Goal: Task Accomplishment & Management: Use online tool/utility

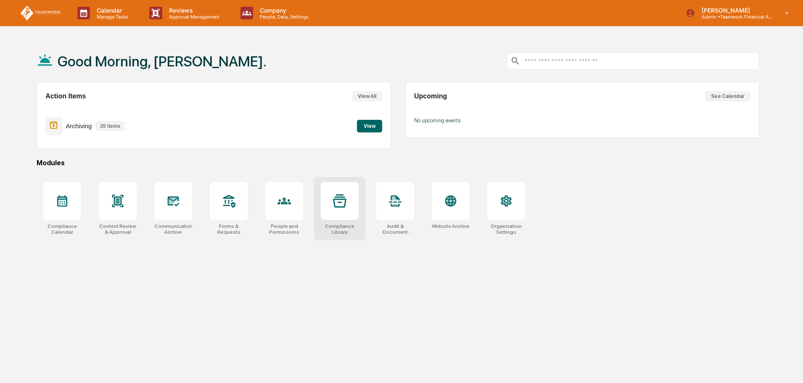
click at [341, 216] on div at bounding box center [340, 201] width 38 height 38
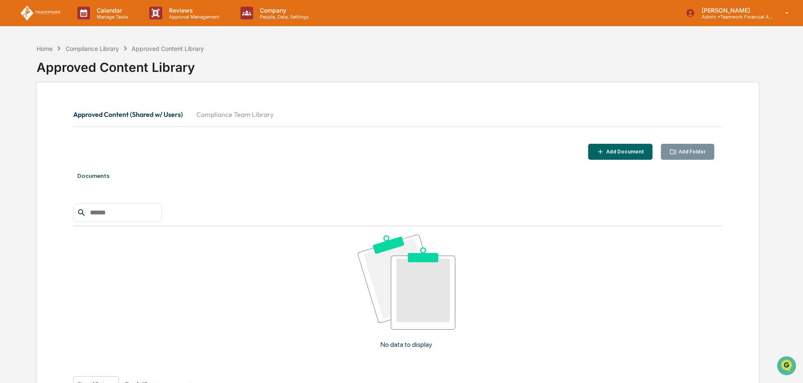
click at [235, 112] on button "Compliance Team Library" at bounding box center [235, 114] width 91 height 20
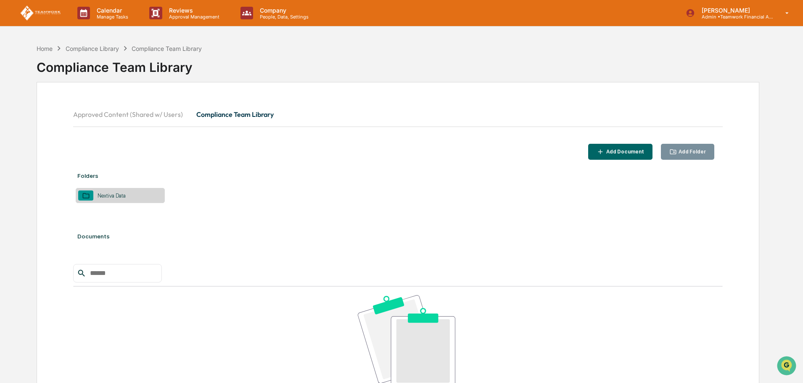
click at [107, 195] on div "Nextiva Data" at bounding box center [111, 196] width 37 height 6
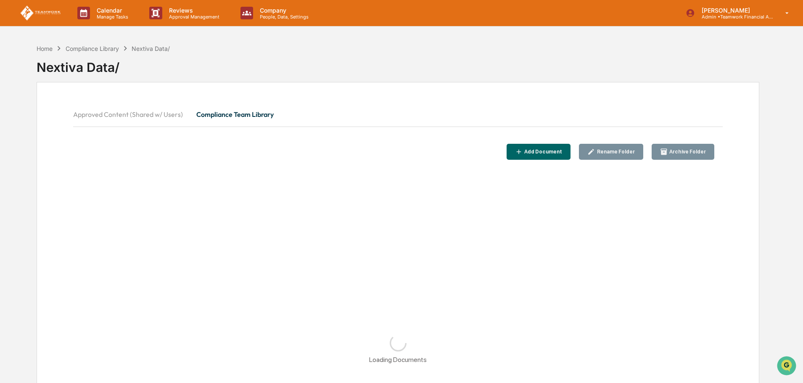
click at [557, 151] on div "Add Document" at bounding box center [543, 152] width 40 height 6
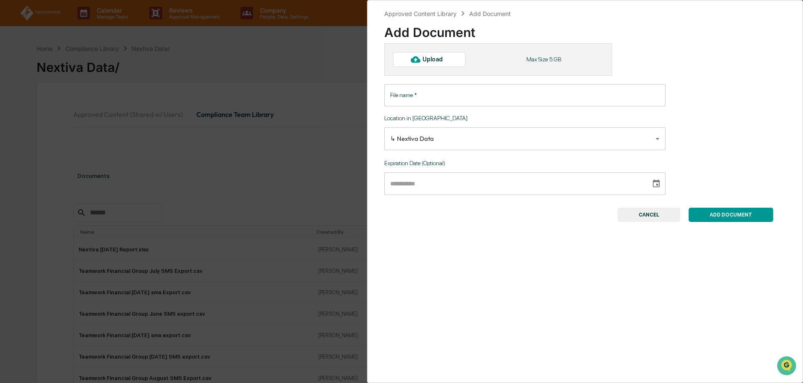
click at [436, 64] on div "Upload" at bounding box center [429, 59] width 72 height 14
type input "**********"
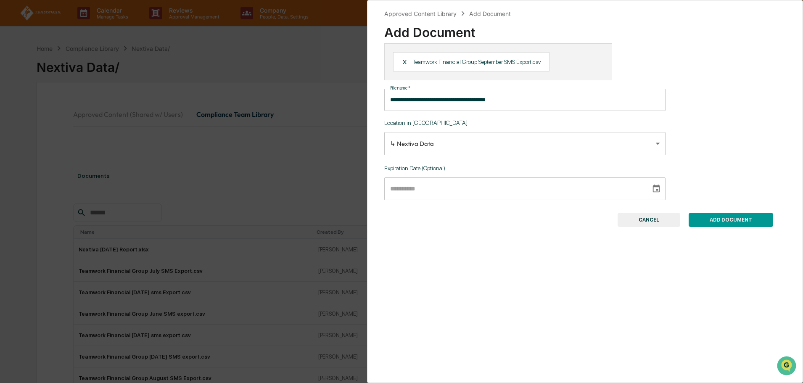
click at [734, 222] on button "ADD DOCUMENT" at bounding box center [731, 220] width 85 height 14
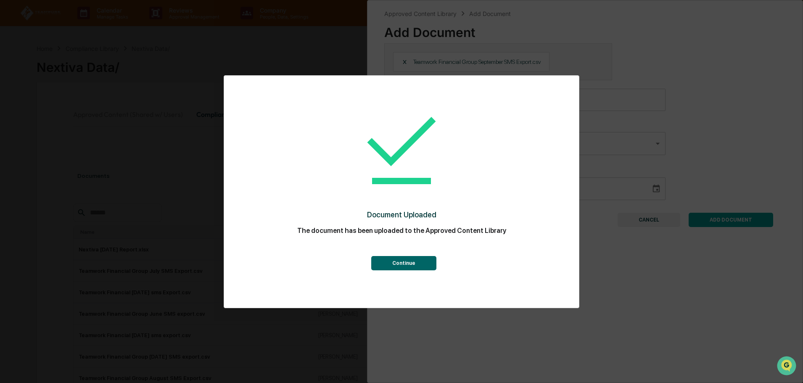
click at [412, 262] on button "Continue" at bounding box center [403, 263] width 65 height 14
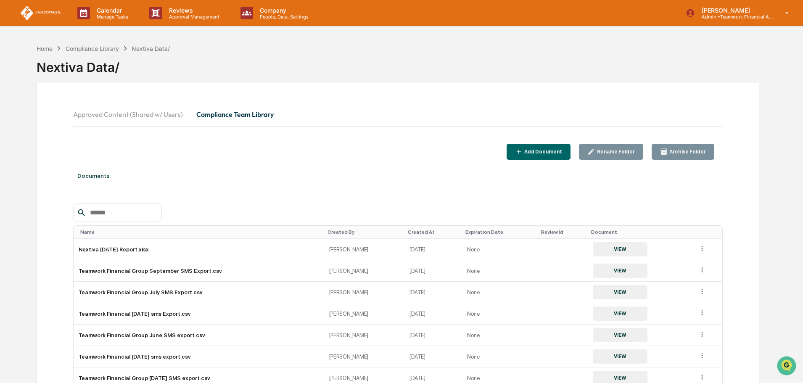
click at [532, 50] on div "Home Compliance Library Nextiva Data/ Nextiva Data/" at bounding box center [398, 61] width 723 height 34
click at [384, 195] on div "Documents Name Created By Created At Expiration Date Review Id Document Nextiva…" at bounding box center [398, 323] width 650 height 318
click at [505, 76] on div "Nextiva Data/" at bounding box center [398, 65] width 723 height 25
click at [193, 16] on p "Approval Management" at bounding box center [192, 17] width 61 height 6
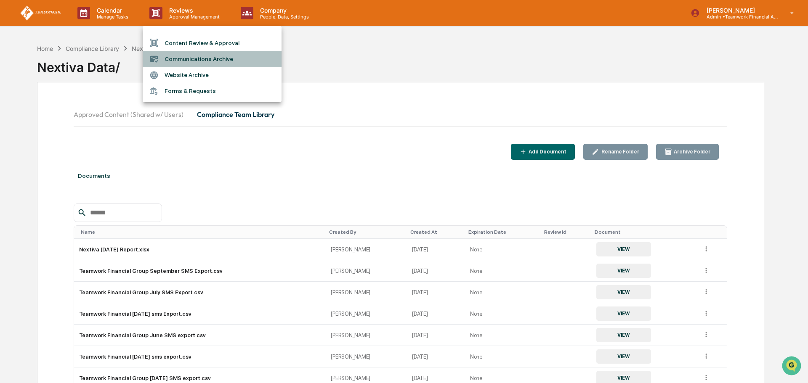
click at [192, 60] on li "Communications Archive" at bounding box center [212, 59] width 139 height 16
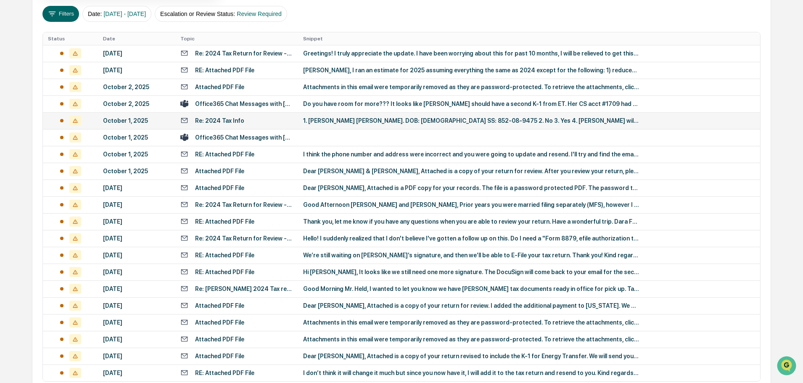
scroll to position [194, 0]
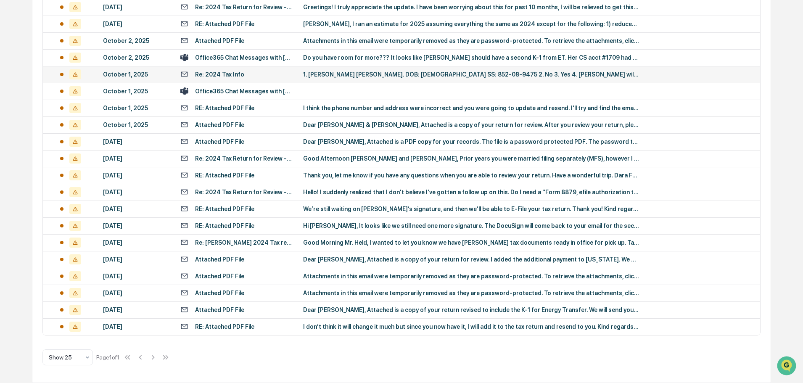
click at [458, 360] on div "All Conversations Options Review Required 20 Review Completed - Flagged as Issu…" at bounding box center [401, 137] width 739 height 491
click at [233, 323] on div "RE: Attached PDF File" at bounding box center [224, 326] width 59 height 7
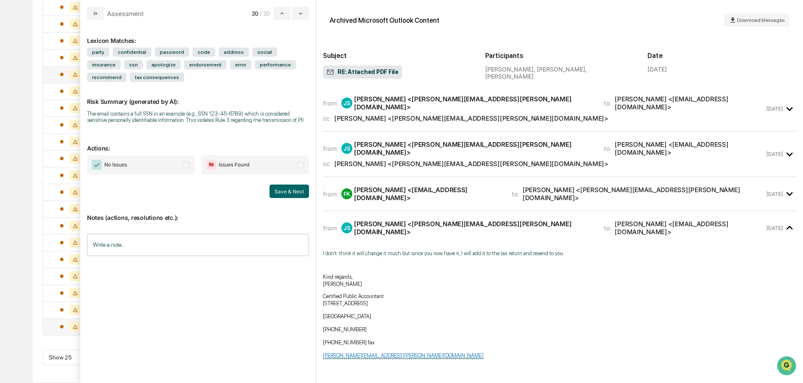
click at [183, 162] on span "No Issues" at bounding box center [141, 164] width 108 height 19
click at [291, 192] on button "Save & Next" at bounding box center [290, 191] width 40 height 13
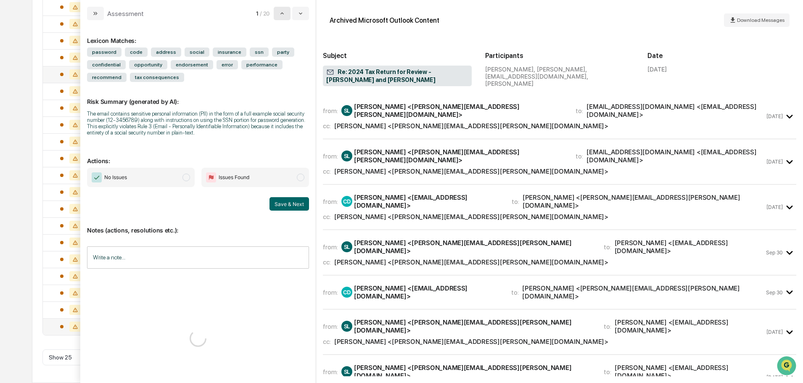
click at [283, 9] on button "modal" at bounding box center [282, 13] width 17 height 13
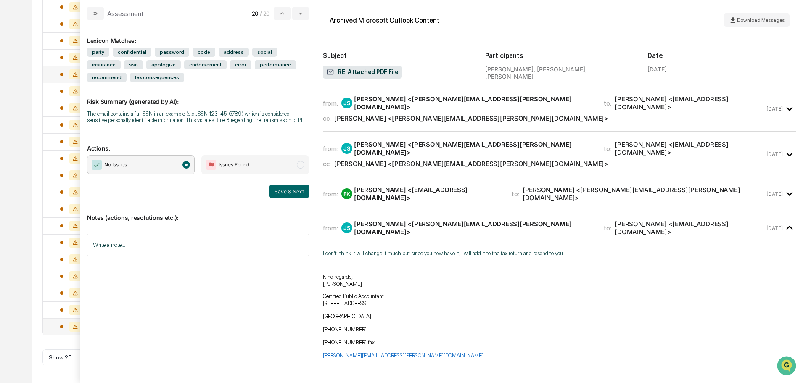
scroll to position [177, 0]
click at [189, 165] on span "modal" at bounding box center [187, 165] width 8 height 8
click at [286, 186] on button "Save & Next" at bounding box center [290, 191] width 40 height 13
click at [277, 13] on button "modal" at bounding box center [282, 13] width 17 height 13
click at [287, 16] on button "modal" at bounding box center [282, 13] width 17 height 13
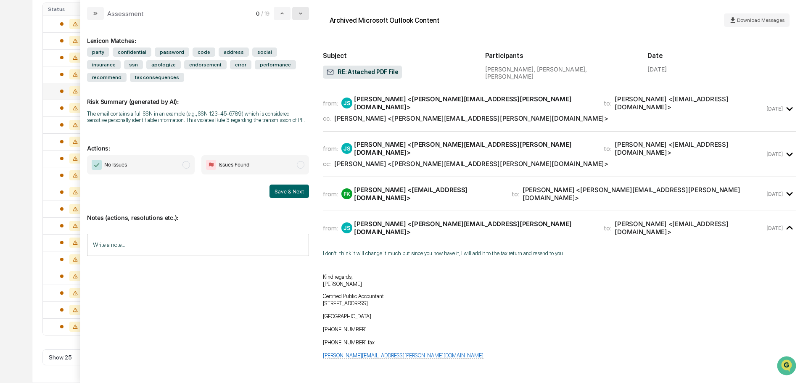
click at [299, 14] on icon "modal" at bounding box center [300, 13] width 7 height 7
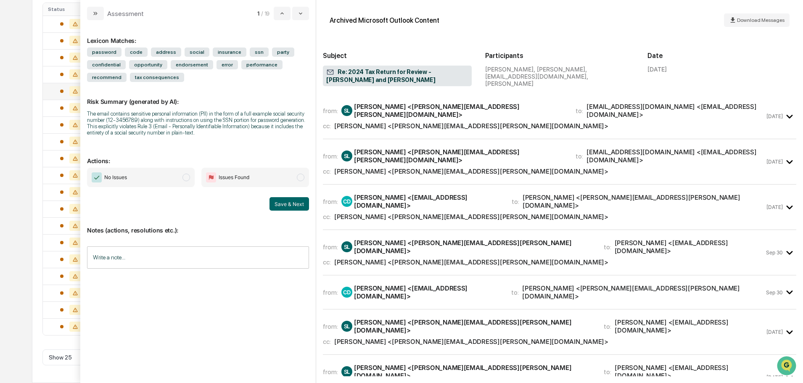
click at [186, 175] on span "modal" at bounding box center [187, 178] width 8 height 8
click at [294, 201] on button "Save & Next" at bounding box center [290, 203] width 40 height 13
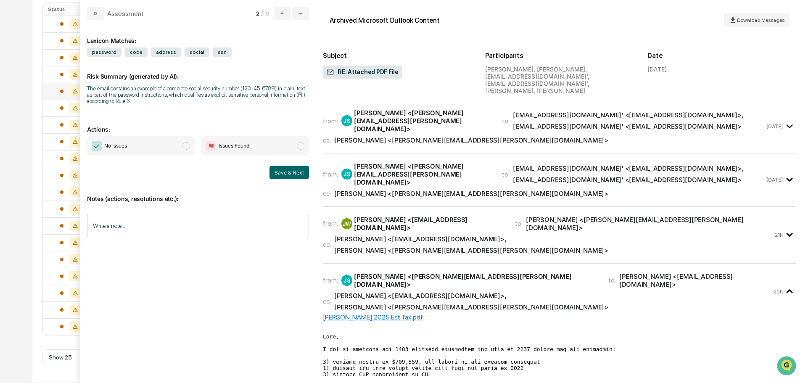
scroll to position [161, 0]
click at [188, 147] on span "modal" at bounding box center [187, 146] width 8 height 8
click at [293, 172] on button "Save & Next" at bounding box center [290, 172] width 40 height 13
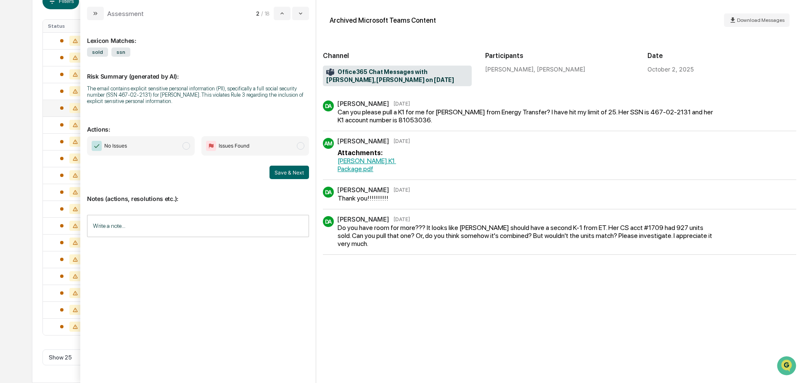
scroll to position [144, 0]
click at [299, 13] on icon "modal" at bounding box center [300, 13] width 7 height 7
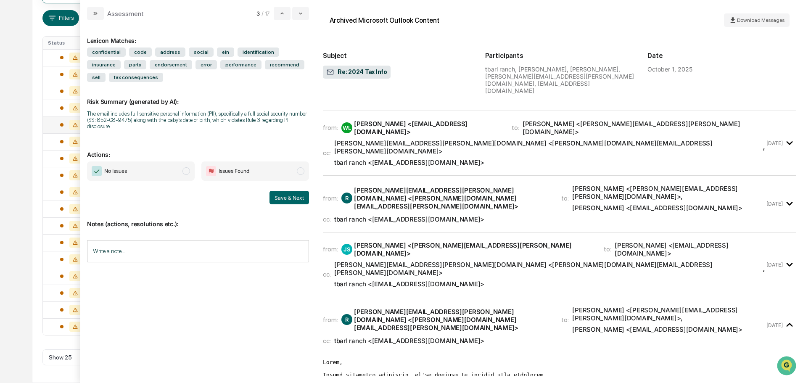
scroll to position [84, 0]
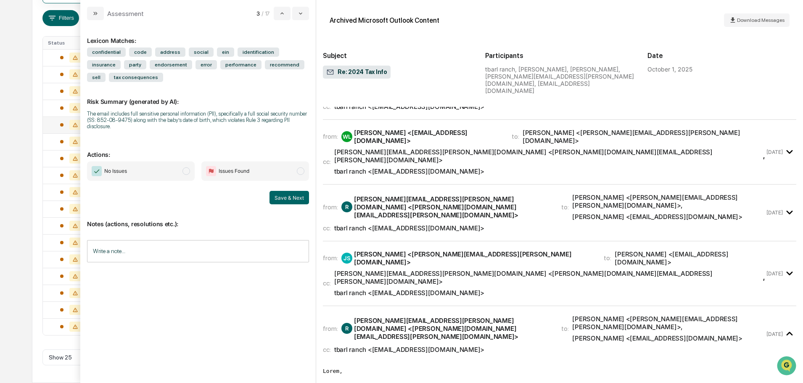
click at [786, 267] on icon "modal" at bounding box center [790, 274] width 14 height 14
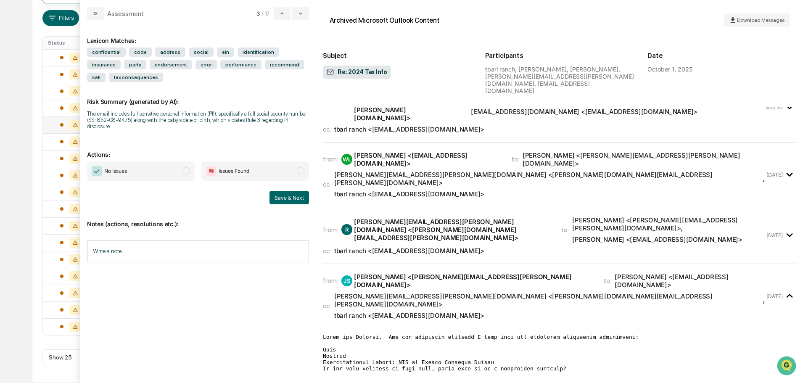
scroll to position [42, 0]
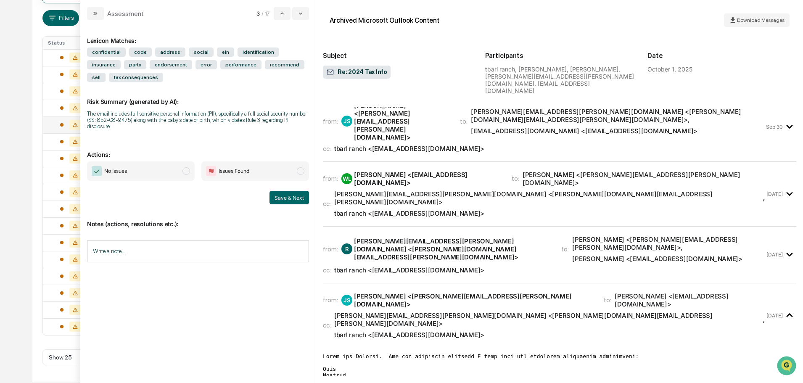
click at [785, 248] on icon "modal" at bounding box center [790, 255] width 14 height 14
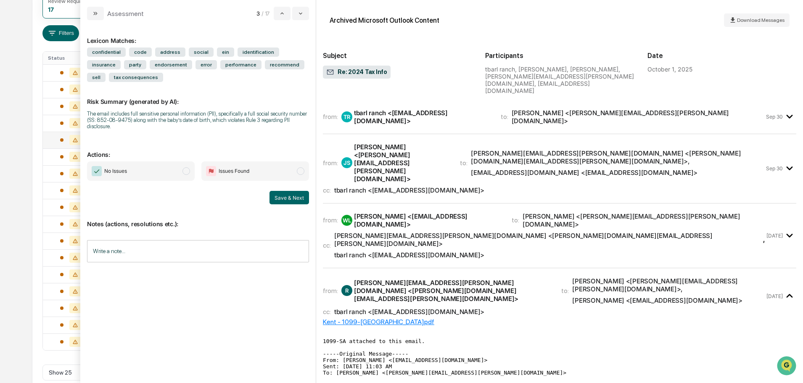
scroll to position [102, 0]
click at [786, 162] on icon "modal" at bounding box center [790, 169] width 14 height 14
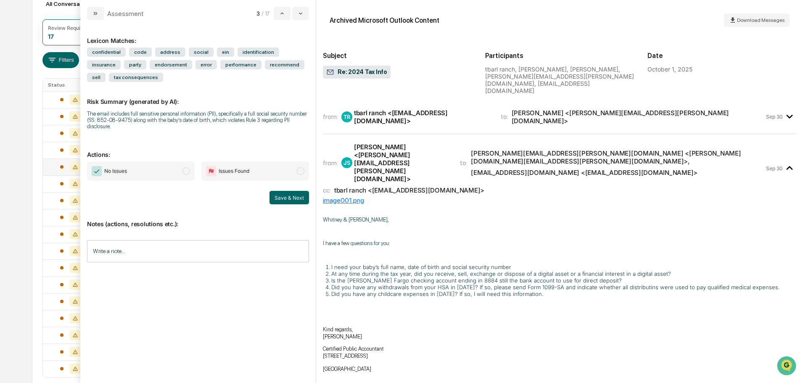
click at [788, 110] on icon "modal" at bounding box center [790, 117] width 14 height 14
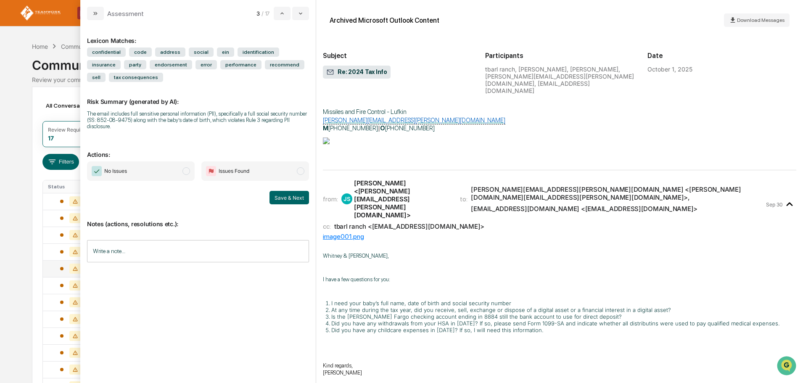
scroll to position [210, 0]
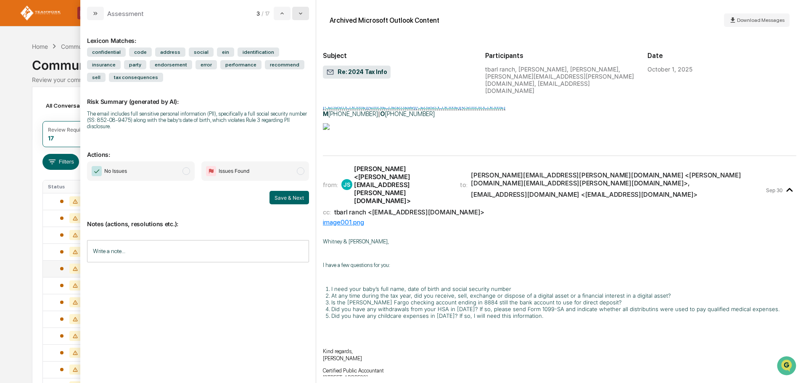
click at [300, 13] on icon "modal" at bounding box center [300, 14] width 3 height 2
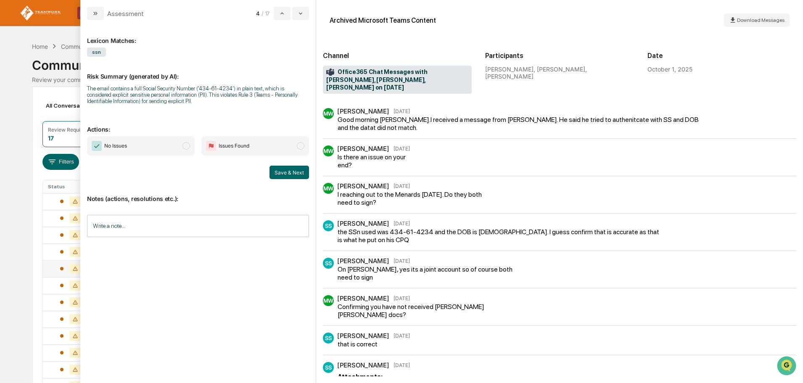
scroll to position [27, 0]
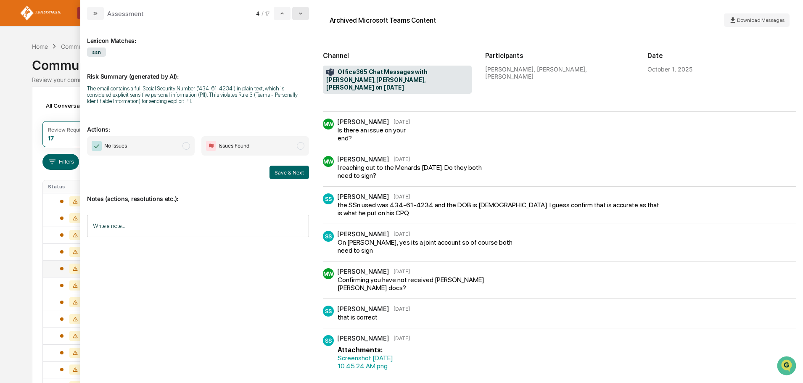
click at [302, 13] on icon "modal" at bounding box center [300, 13] width 7 height 7
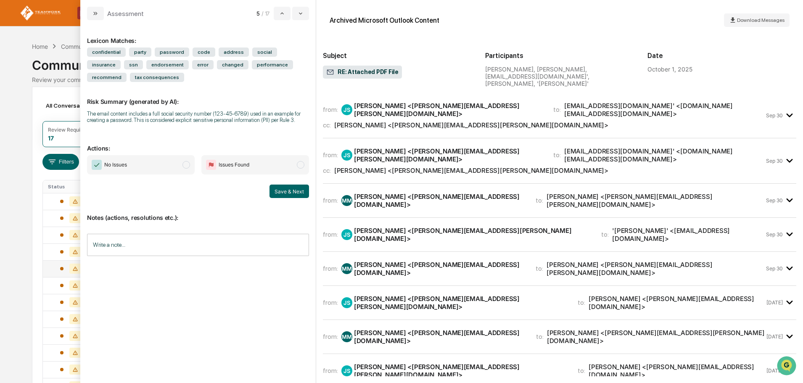
click at [186, 165] on span "modal" at bounding box center [187, 165] width 8 height 8
click at [290, 191] on button "Save & Next" at bounding box center [290, 191] width 40 height 13
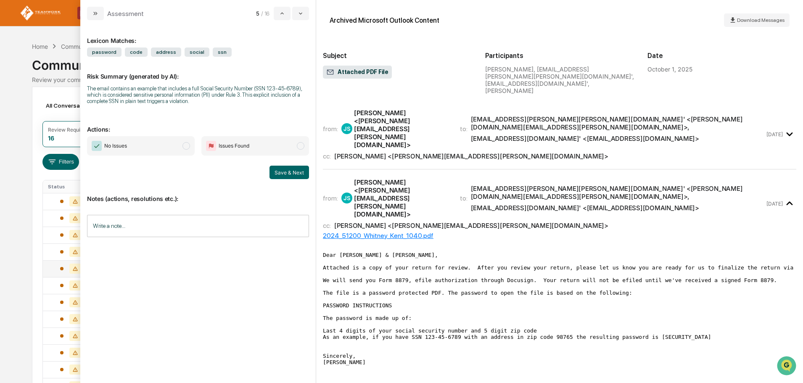
click at [190, 147] on span "No Issues" at bounding box center [141, 145] width 108 height 19
click at [289, 172] on button "Save & Next" at bounding box center [290, 172] width 40 height 13
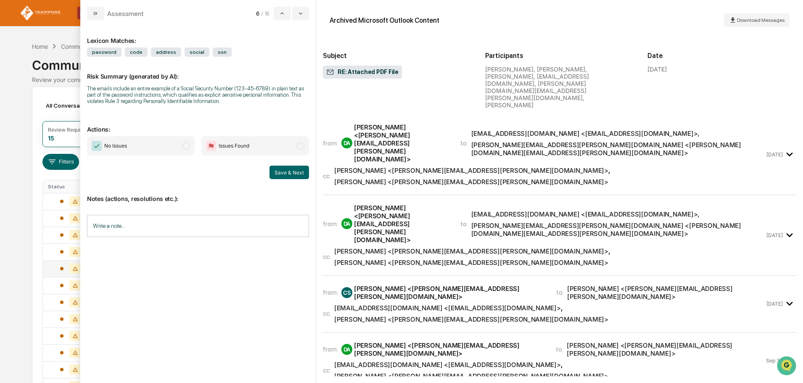
click at [184, 146] on span "modal" at bounding box center [187, 146] width 8 height 8
click at [282, 174] on button "Save & Next" at bounding box center [290, 172] width 40 height 13
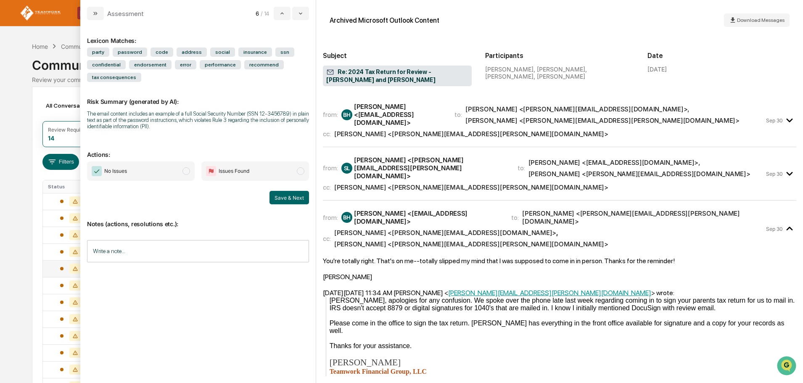
click at [189, 172] on span "modal" at bounding box center [187, 171] width 8 height 8
click at [287, 197] on button "Save & Next" at bounding box center [290, 197] width 40 height 13
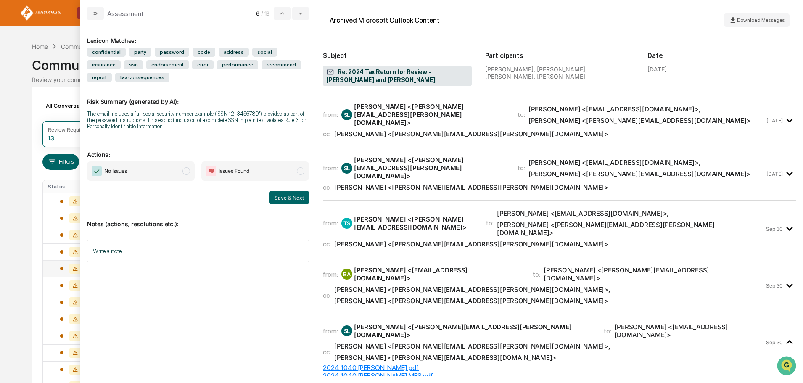
click at [188, 172] on span "modal" at bounding box center [187, 171] width 8 height 8
click at [290, 199] on button "Save & Next" at bounding box center [290, 197] width 40 height 13
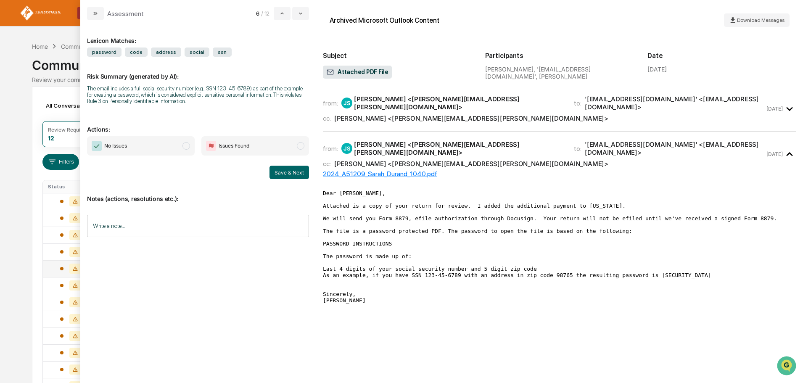
click at [183, 148] on span "modal" at bounding box center [187, 146] width 8 height 8
click at [283, 172] on button "Save & Next" at bounding box center [290, 172] width 40 height 13
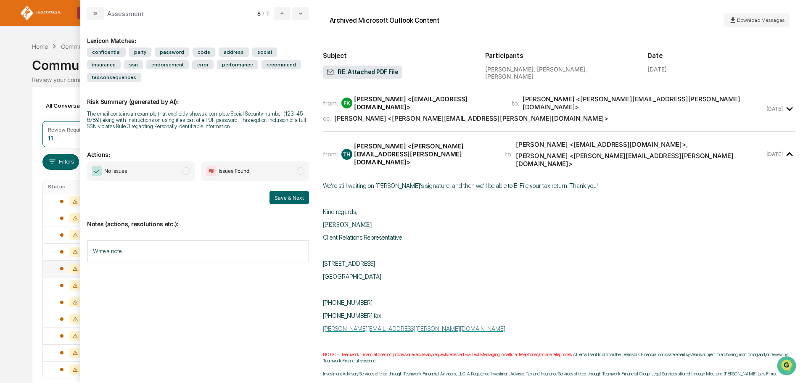
click at [187, 167] on span "modal" at bounding box center [187, 171] width 8 height 8
click at [278, 191] on button "Save & Next" at bounding box center [290, 197] width 40 height 13
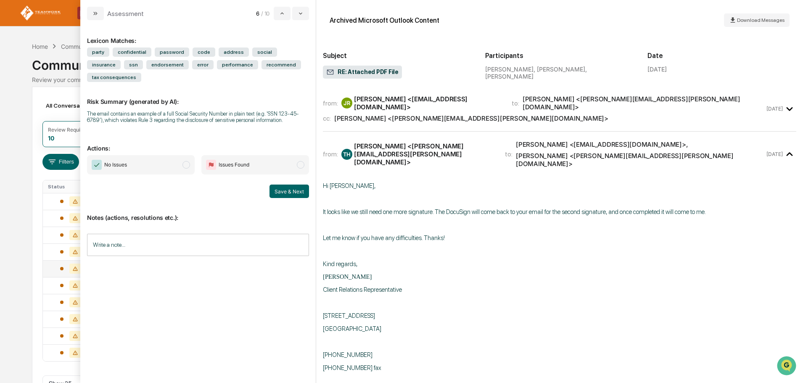
click at [169, 323] on div "Lexicon Matches: party confidential password code address social insurance ssn …" at bounding box center [198, 198] width 222 height 342
click at [187, 161] on span "modal" at bounding box center [187, 165] width 8 height 8
click at [286, 185] on button "Save & Next" at bounding box center [290, 191] width 40 height 13
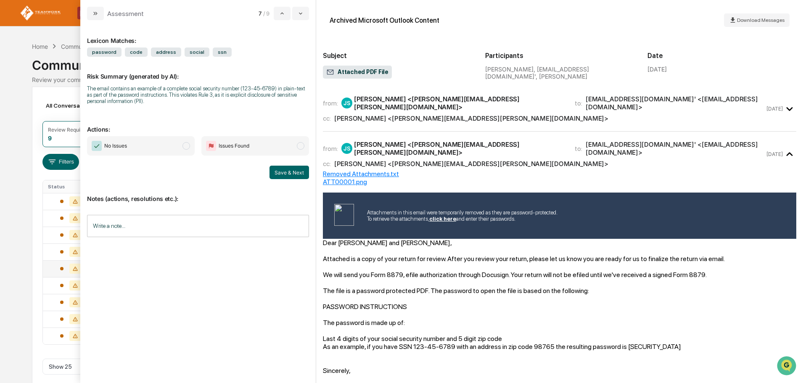
click at [184, 145] on span "modal" at bounding box center [187, 146] width 8 height 8
click at [291, 170] on button "Save & Next" at bounding box center [290, 172] width 40 height 13
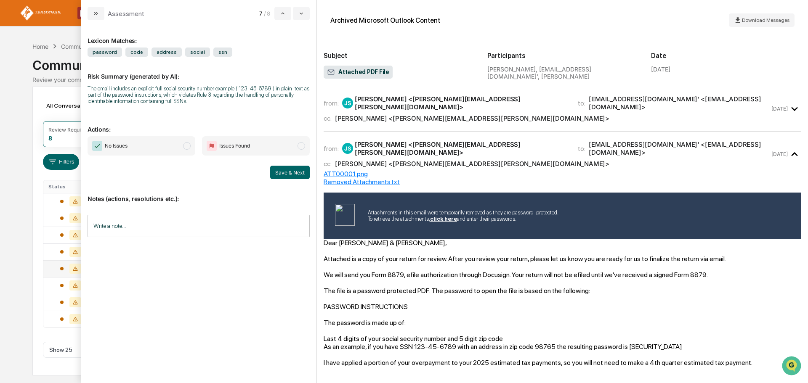
click at [185, 145] on span "modal" at bounding box center [187, 146] width 8 height 8
click at [278, 173] on button "Save & Next" at bounding box center [290, 172] width 40 height 13
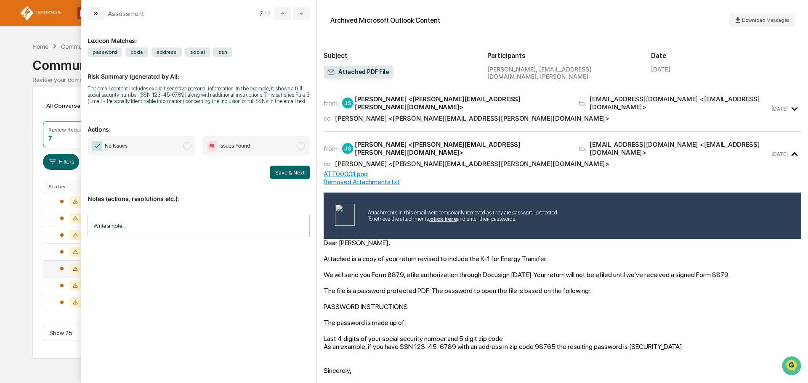
click at [188, 146] on span "modal" at bounding box center [187, 146] width 8 height 8
click at [290, 175] on button "Save & Next" at bounding box center [290, 172] width 40 height 13
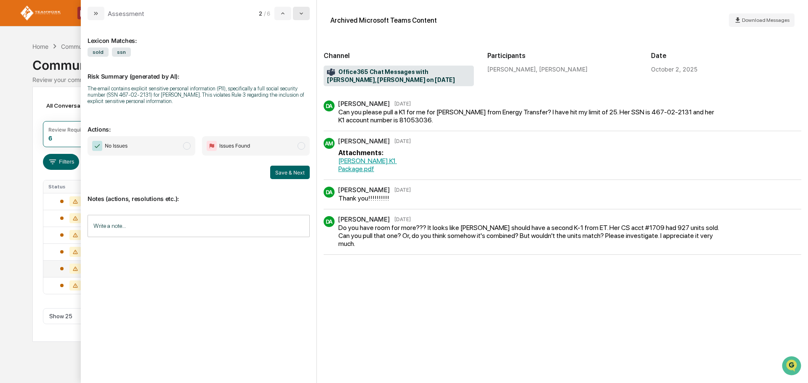
click at [305, 11] on button "modal" at bounding box center [301, 13] width 17 height 13
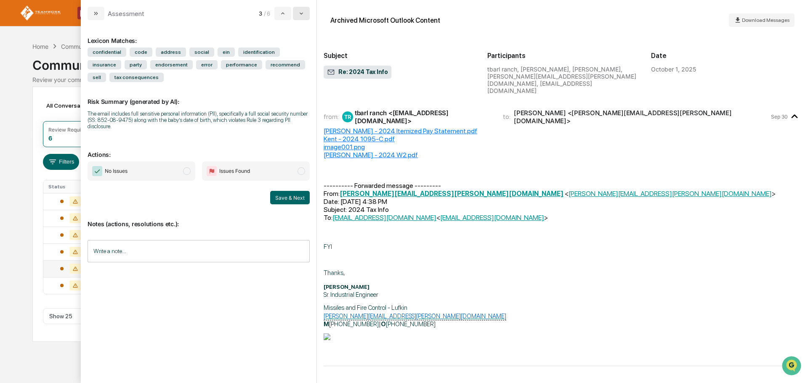
click at [305, 11] on button "modal" at bounding box center [301, 13] width 17 height 13
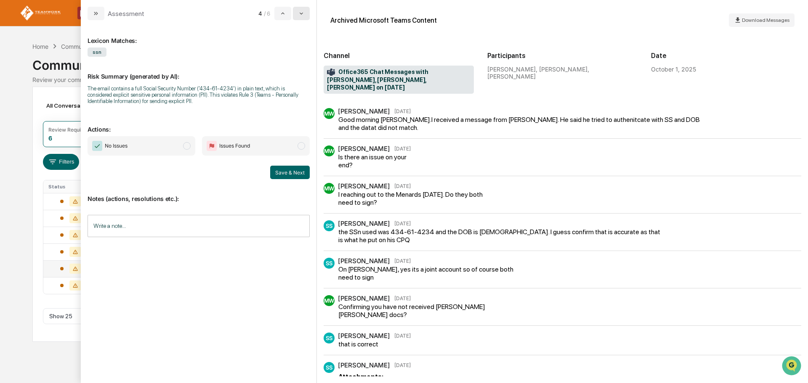
click at [305, 11] on button "modal" at bounding box center [301, 13] width 17 height 13
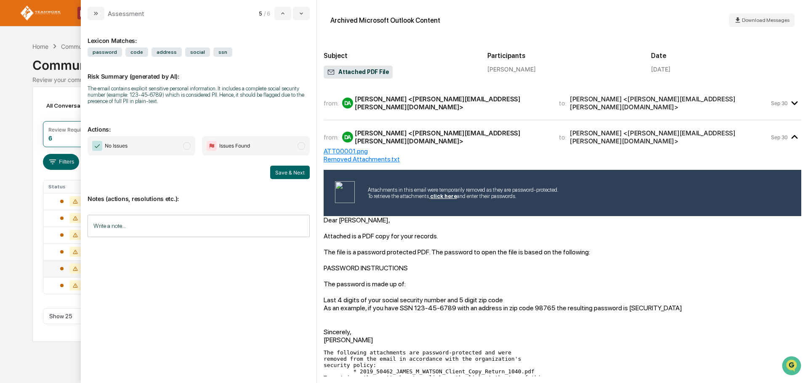
click at [187, 145] on span "modal" at bounding box center [187, 146] width 8 height 8
click at [285, 170] on button "Save & Next" at bounding box center [290, 172] width 40 height 13
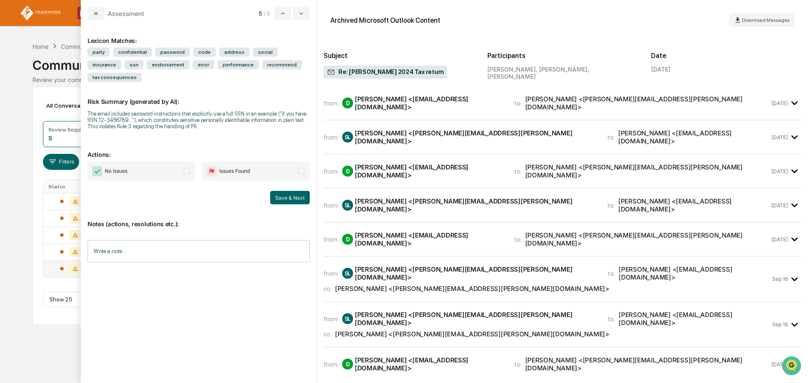
click at [188, 167] on span "modal" at bounding box center [187, 171] width 8 height 8
click at [283, 191] on button "Save & Next" at bounding box center [290, 197] width 40 height 13
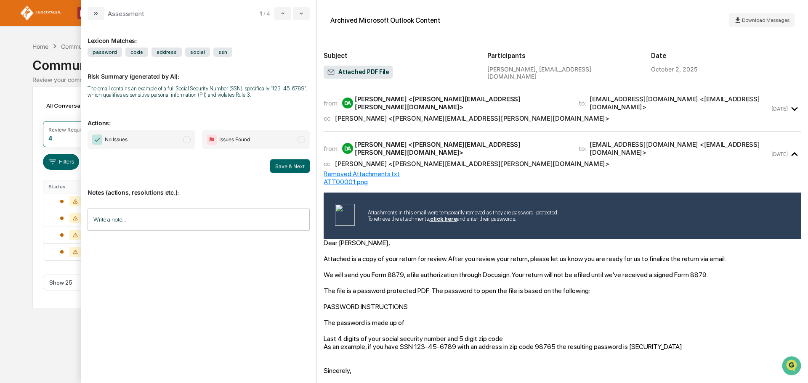
click at [188, 141] on span "modal" at bounding box center [187, 140] width 8 height 8
click at [283, 166] on button "Save & Next" at bounding box center [290, 165] width 40 height 13
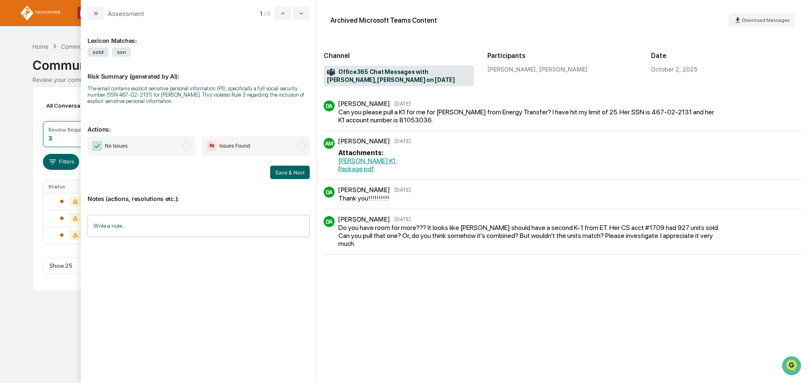
click at [26, 335] on div "Calendar Manage Tasks Reviews Approval Management Company People, Data, Setting…" at bounding box center [404, 191] width 808 height 383
